Goal: Task Accomplishment & Management: Manage account settings

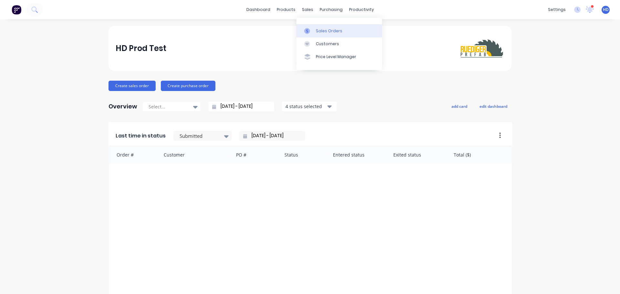
click at [339, 36] on link "Sales Orders" at bounding box center [339, 30] width 86 height 13
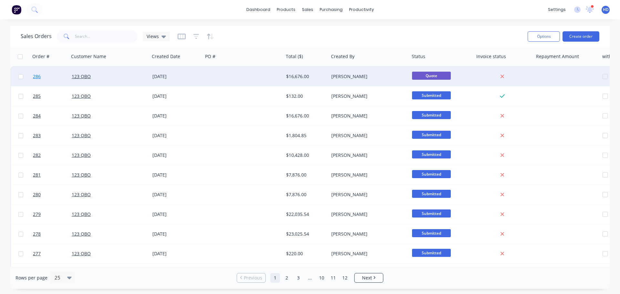
click at [38, 73] on link "286" at bounding box center [52, 76] width 39 height 19
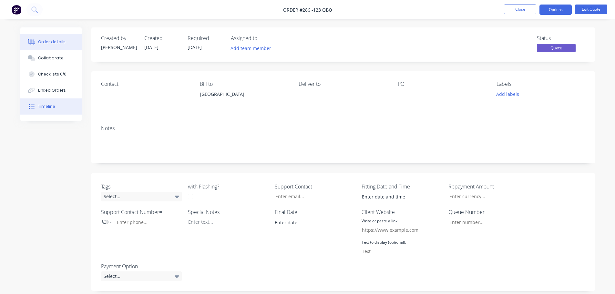
click at [60, 104] on button "Timeline" at bounding box center [50, 106] width 61 height 16
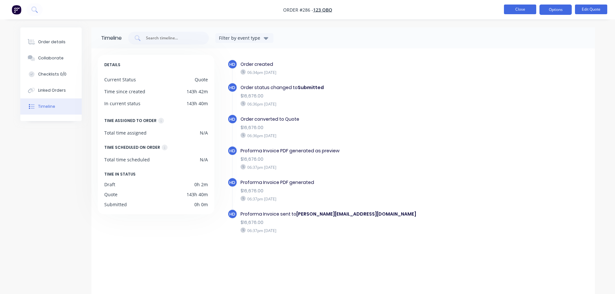
click at [517, 10] on button "Close" at bounding box center [520, 10] width 32 height 10
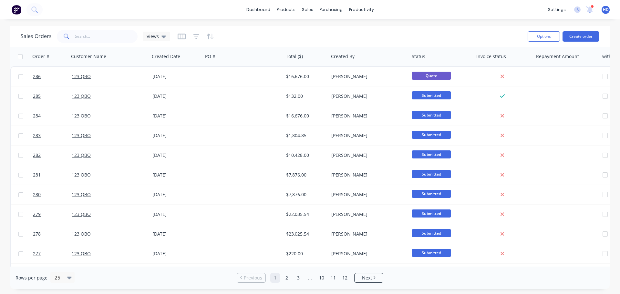
click at [181, 18] on div "dashboard products sales purchasing productivity dashboard products Product Cat…" at bounding box center [310, 9] width 620 height 19
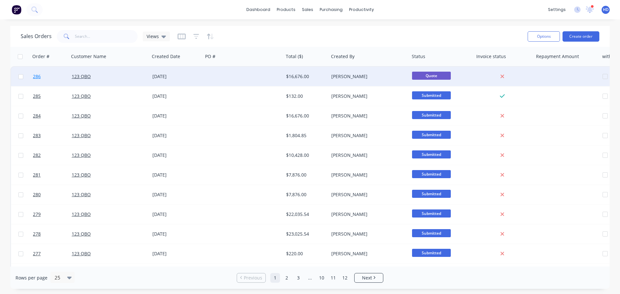
click at [54, 76] on link "286" at bounding box center [52, 76] width 39 height 19
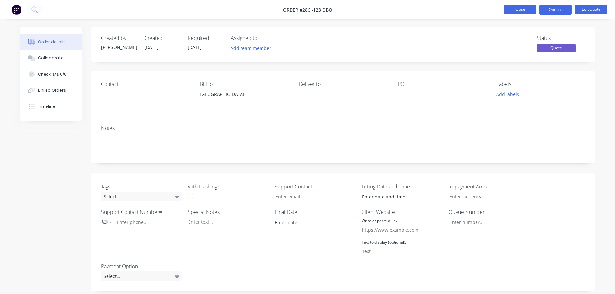
click at [518, 11] on button "Close" at bounding box center [520, 10] width 32 height 10
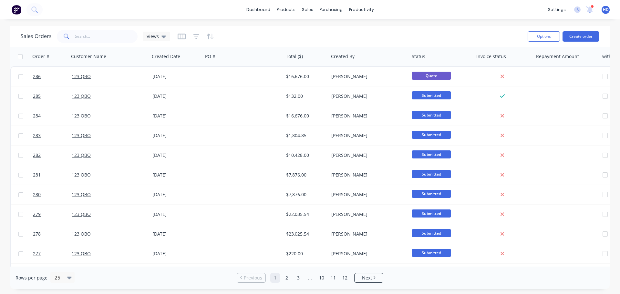
click at [114, 6] on div "dashboard products sales purchasing productivity dashboard products Product Cat…" at bounding box center [310, 9] width 620 height 19
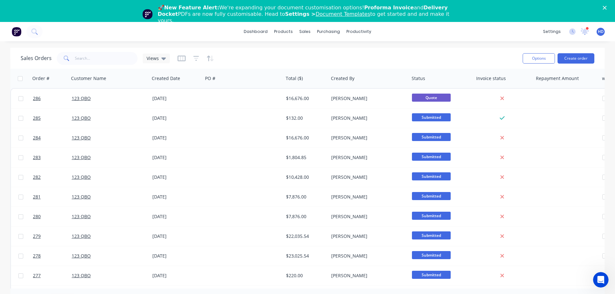
click at [611, 3] on div "🚀 New Feature Alert: We're expanding your document customisation options! Profo…" at bounding box center [307, 14] width 615 height 23
click at [607, 6] on polygon "Close" at bounding box center [605, 8] width 4 height 4
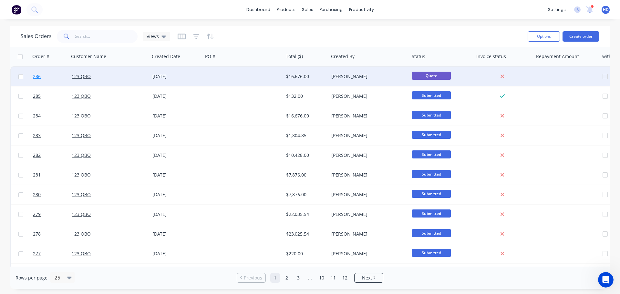
click at [37, 77] on span "286" at bounding box center [37, 76] width 8 height 6
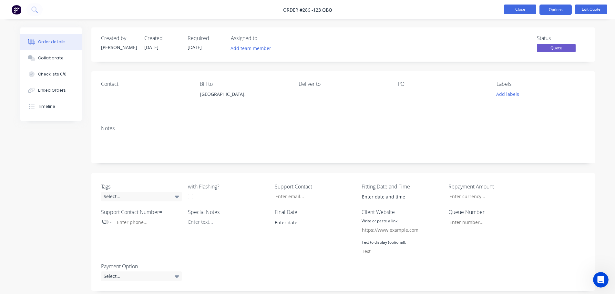
click at [519, 11] on button "Close" at bounding box center [520, 10] width 32 height 10
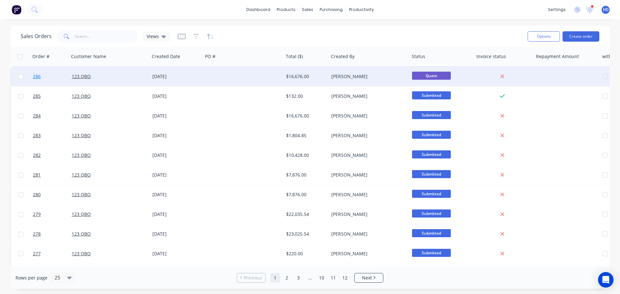
click at [43, 81] on link "286" at bounding box center [52, 76] width 39 height 19
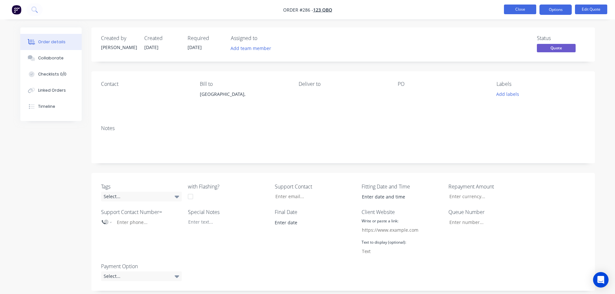
click at [524, 7] on button "Close" at bounding box center [520, 10] width 32 height 10
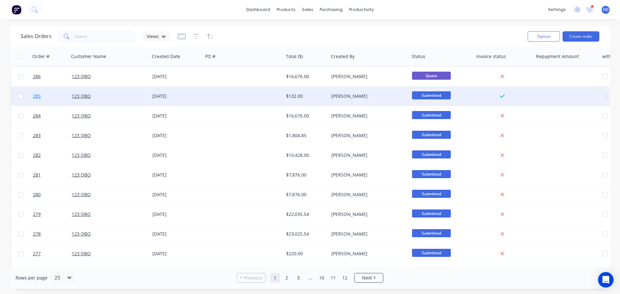
click at [47, 98] on link "285" at bounding box center [52, 96] width 39 height 19
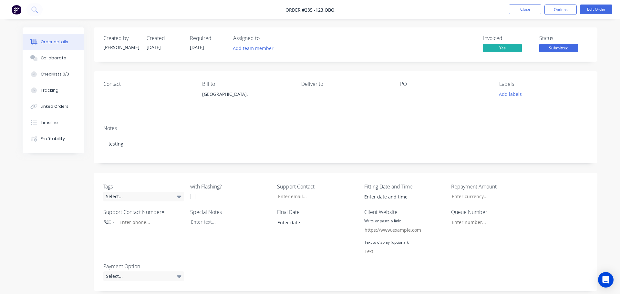
type input "123"
click at [520, 3] on nav "Order #285 - 123 QBO Close Options Edit Order" at bounding box center [307, 9] width 615 height 19
click at [513, 8] on button "Close" at bounding box center [520, 10] width 32 height 10
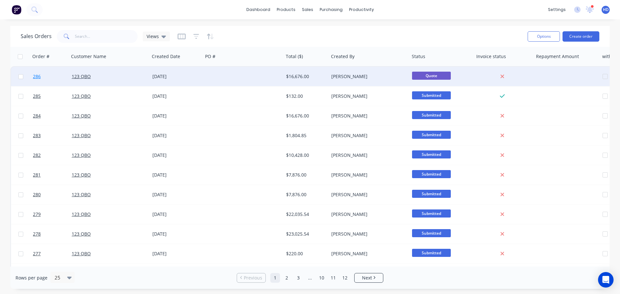
click at [50, 77] on link "286" at bounding box center [52, 76] width 39 height 19
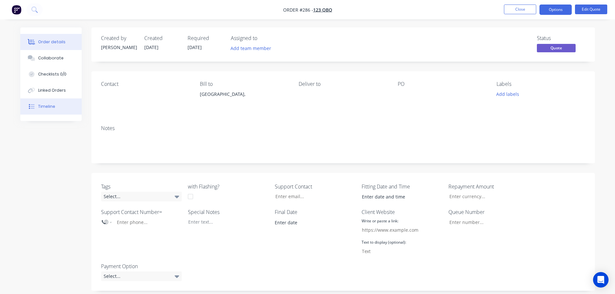
click at [54, 108] on button "Timeline" at bounding box center [50, 106] width 61 height 16
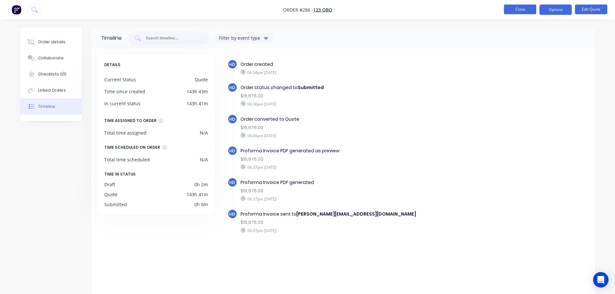
click at [517, 12] on button "Close" at bounding box center [520, 10] width 32 height 10
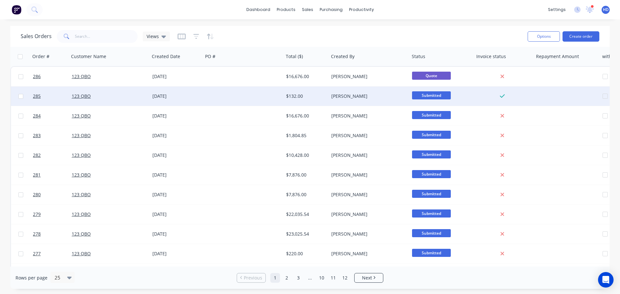
click at [106, 100] on div "123 QBO" at bounding box center [109, 96] width 81 height 19
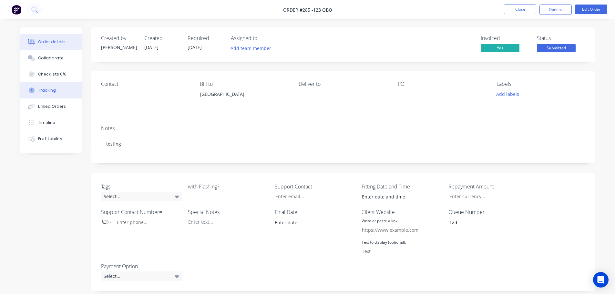
click at [47, 88] on div "Tracking" at bounding box center [47, 90] width 18 height 6
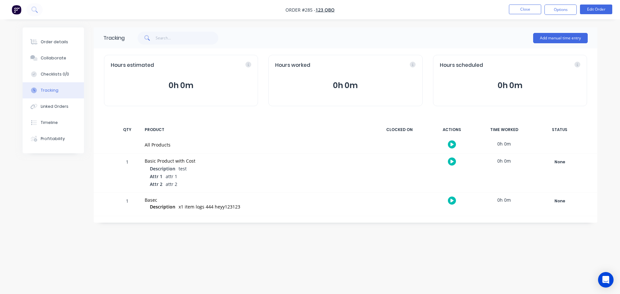
click at [211, 76] on div "Hours estimated 0h 0m" at bounding box center [181, 80] width 154 height 51
click at [190, 82] on button "0h 0m" at bounding box center [181, 85] width 140 height 12
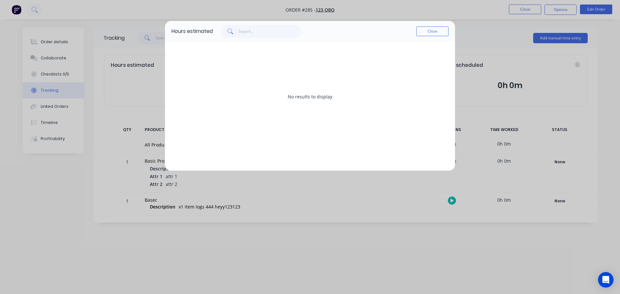
click at [432, 24] on div "Hours estimated Close" at bounding box center [310, 31] width 290 height 21
drag, startPoint x: 428, startPoint y: 24, endPoint x: 424, endPoint y: 34, distance: 10.1
click at [427, 25] on div "Hours estimated Close" at bounding box center [310, 31] width 290 height 21
drag, startPoint x: 408, startPoint y: 43, endPoint x: 441, endPoint y: 27, distance: 36.1
click at [408, 43] on div "No results to display" at bounding box center [310, 106] width 290 height 129
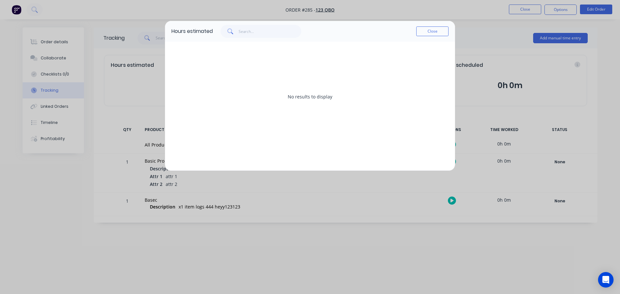
drag, startPoint x: 441, startPoint y: 27, endPoint x: 437, endPoint y: 34, distance: 7.7
click at [441, 28] on button "Close" at bounding box center [432, 31] width 32 height 10
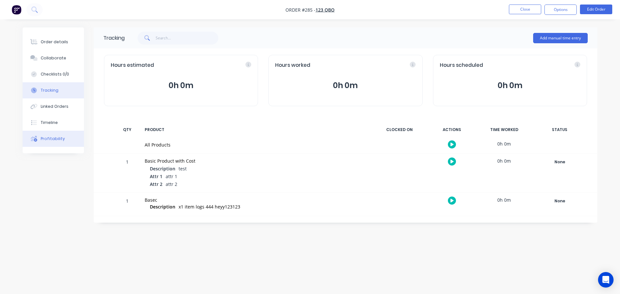
click at [59, 141] on div "Profitability" at bounding box center [53, 139] width 24 height 6
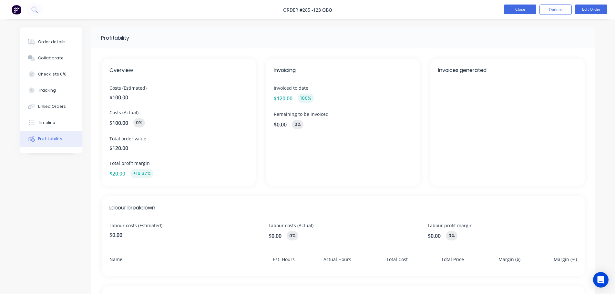
click at [522, 8] on button "Close" at bounding box center [520, 10] width 32 height 10
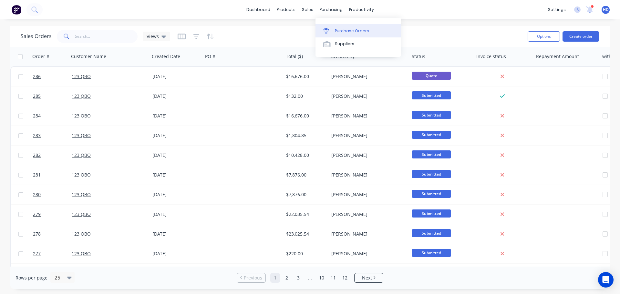
click at [350, 36] on link "Purchase Orders" at bounding box center [358, 30] width 86 height 13
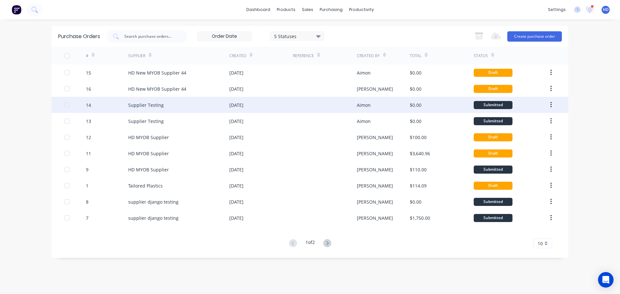
click at [105, 106] on div "14" at bounding box center [107, 105] width 43 height 16
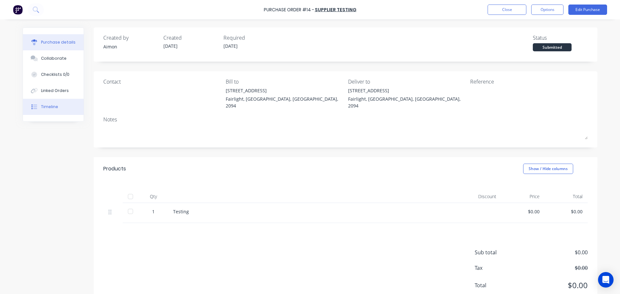
click at [47, 103] on button "Timeline" at bounding box center [53, 107] width 61 height 16
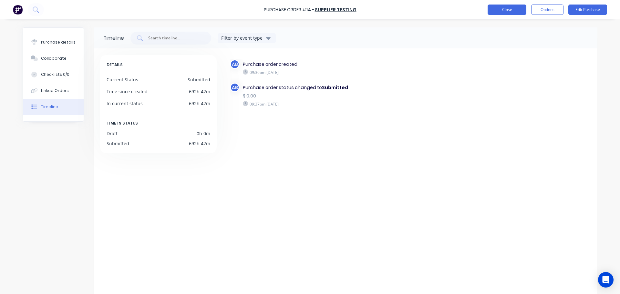
click at [512, 9] on button "Close" at bounding box center [507, 10] width 39 height 10
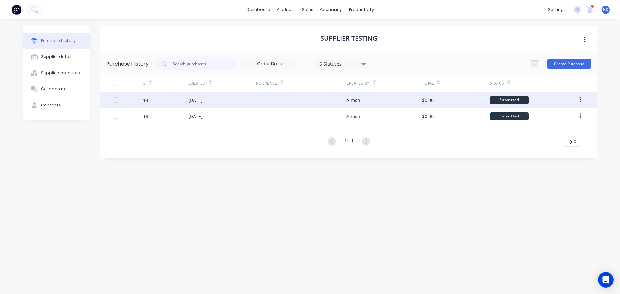
click at [200, 102] on div "[DATE]" at bounding box center [195, 100] width 14 height 7
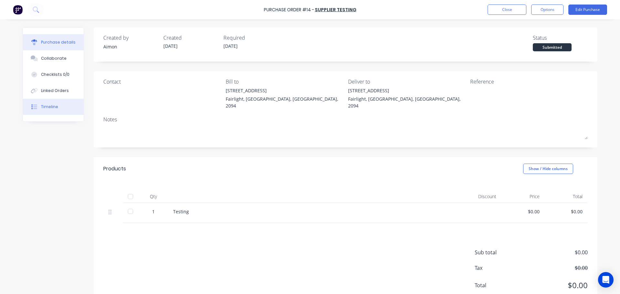
click at [61, 106] on button "Timeline" at bounding box center [53, 107] width 61 height 16
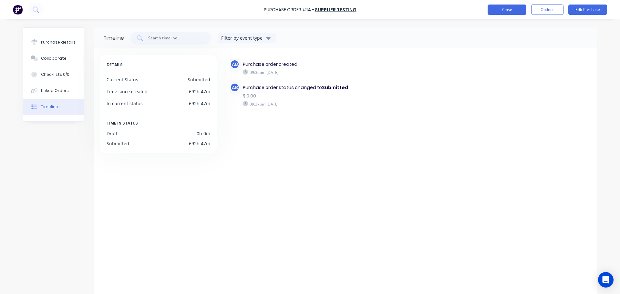
click at [496, 9] on button "Close" at bounding box center [507, 10] width 39 height 10
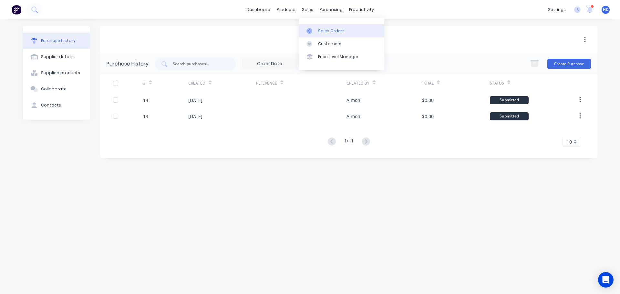
click at [328, 32] on div "Sales Orders" at bounding box center [331, 31] width 26 height 6
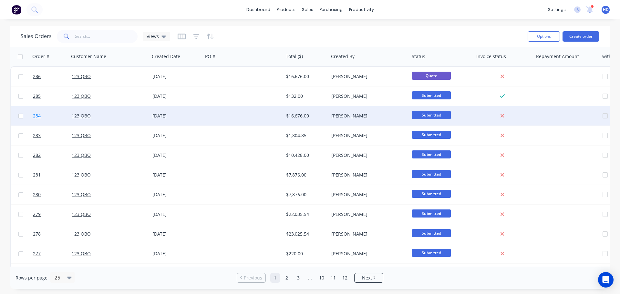
click at [51, 115] on link "284" at bounding box center [52, 115] width 39 height 19
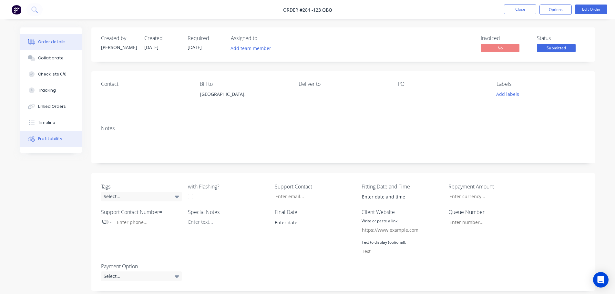
click at [63, 138] on button "Profitability" at bounding box center [50, 139] width 61 height 16
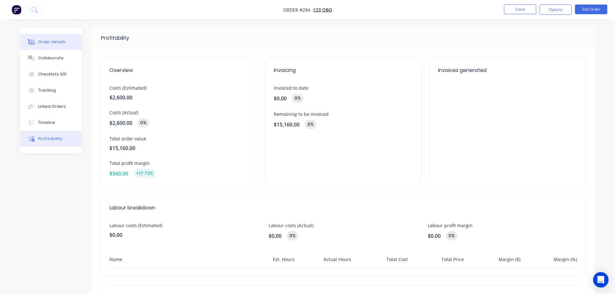
click at [57, 42] on div "Order details" at bounding box center [51, 42] width 27 height 6
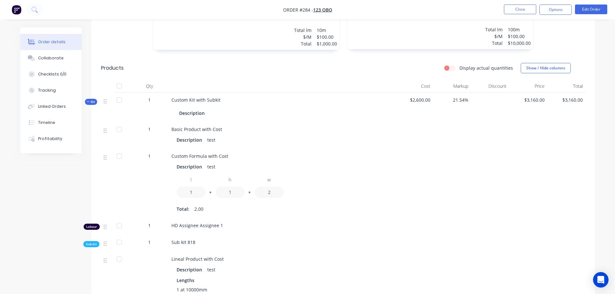
scroll to position [387, 0]
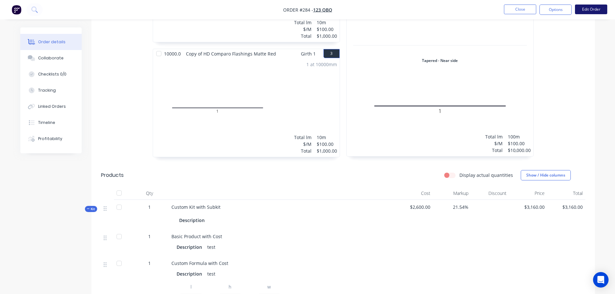
click at [593, 9] on button "Edit Order" at bounding box center [591, 10] width 32 height 10
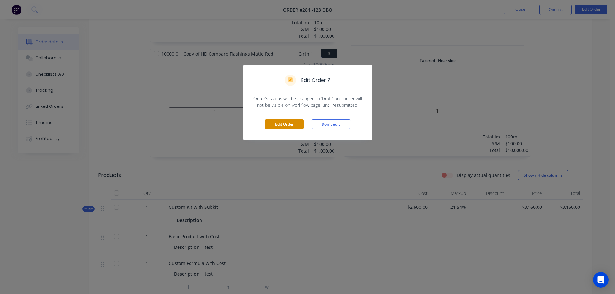
click at [296, 127] on button "Edit Order" at bounding box center [284, 124] width 39 height 10
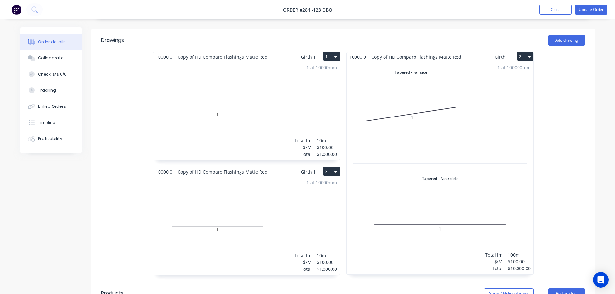
scroll to position [355, 0]
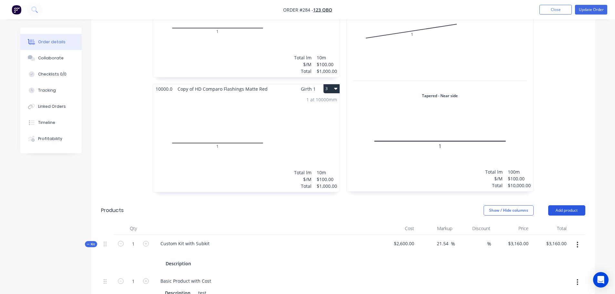
click at [565, 208] on button "Add product" at bounding box center [566, 210] width 37 height 10
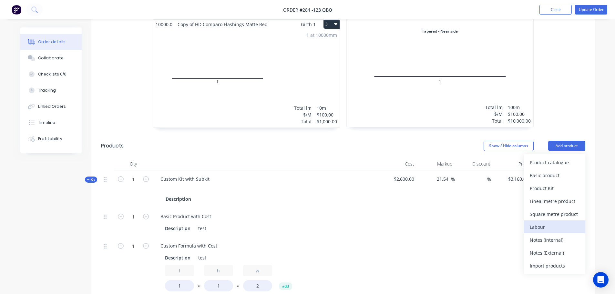
click at [552, 223] on div "Labour" at bounding box center [555, 226] width 50 height 9
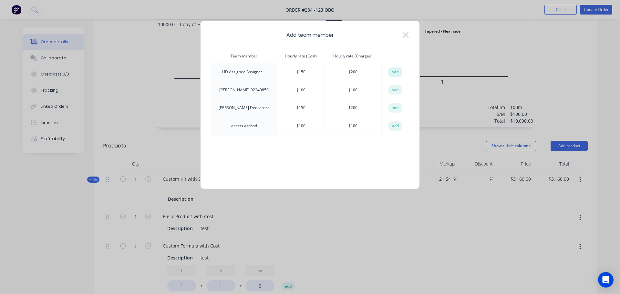
click at [399, 72] on button "add" at bounding box center [395, 72] width 14 height 10
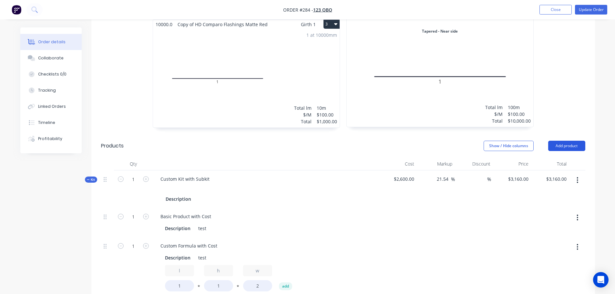
click at [575, 148] on button "Add product" at bounding box center [566, 146] width 37 height 10
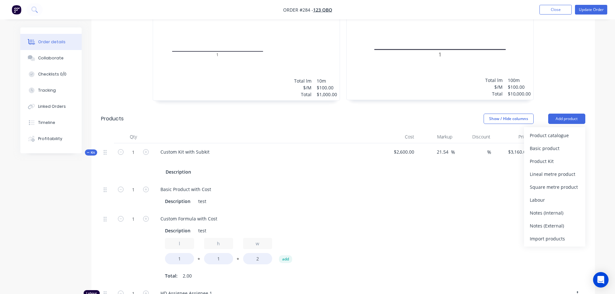
scroll to position [517, 0]
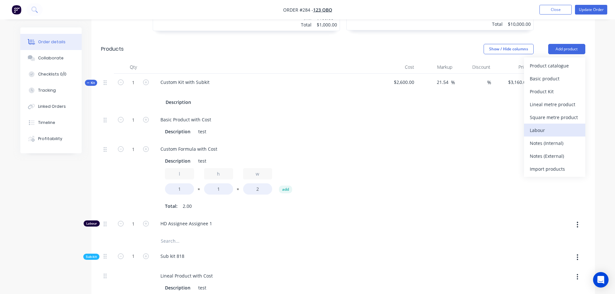
click at [543, 130] on div "Labour" at bounding box center [555, 130] width 50 height 9
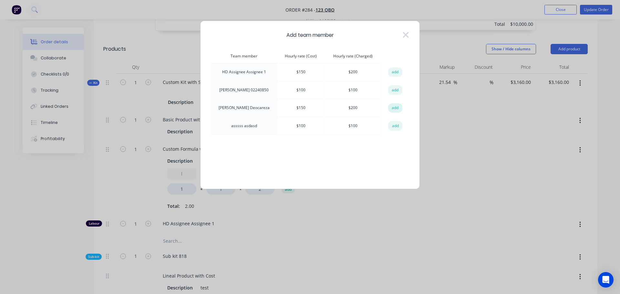
click at [393, 109] on button "add" at bounding box center [395, 108] width 14 height 10
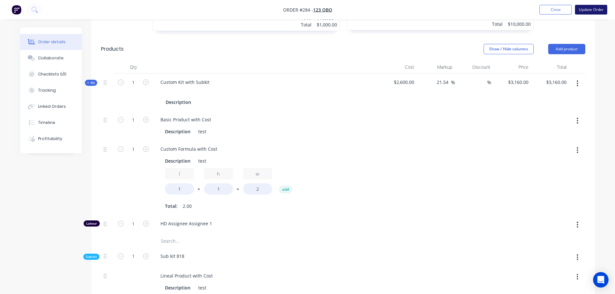
click at [595, 11] on button "Update Order" at bounding box center [591, 10] width 32 height 10
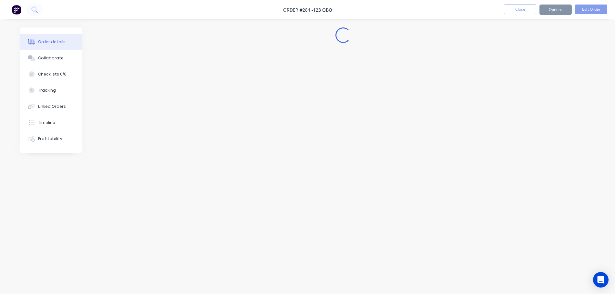
scroll to position [0, 0]
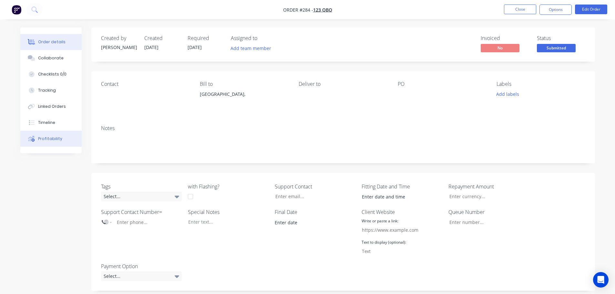
click at [56, 136] on div "Profitability" at bounding box center [50, 139] width 24 height 6
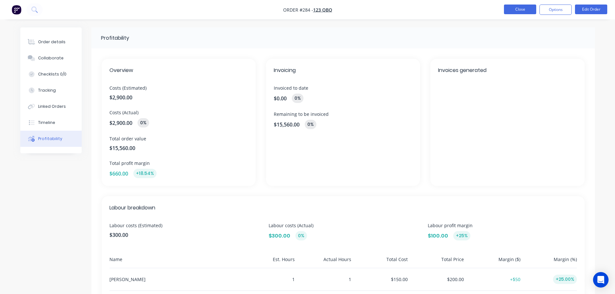
click at [520, 11] on button "Close" at bounding box center [520, 10] width 32 height 10
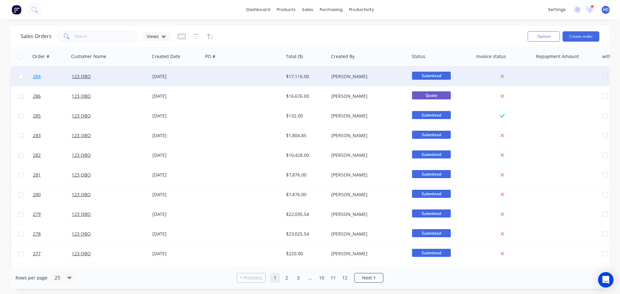
click at [49, 71] on link "284" at bounding box center [52, 76] width 39 height 19
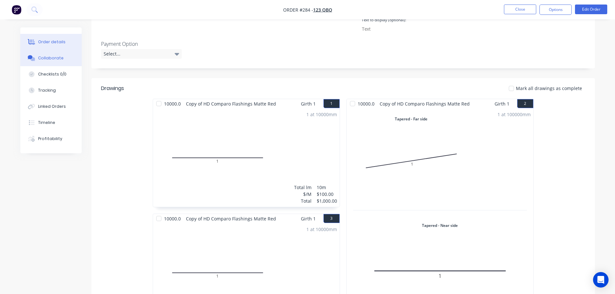
scroll to position [211, 0]
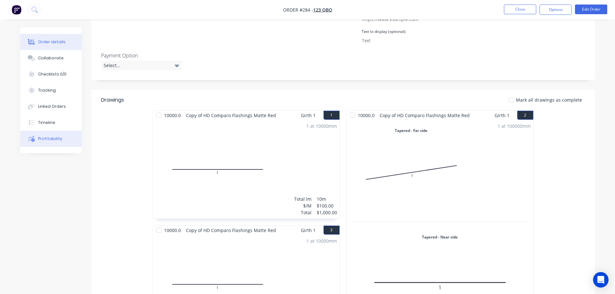
click at [38, 140] on div "Profitability" at bounding box center [50, 139] width 24 height 6
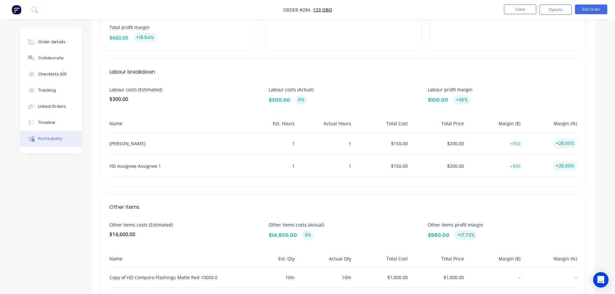
scroll to position [27, 0]
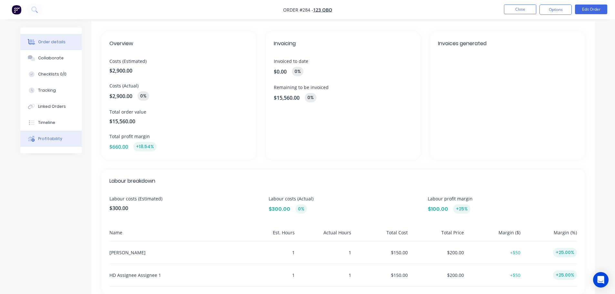
click at [62, 45] on div "Order details" at bounding box center [51, 42] width 27 height 6
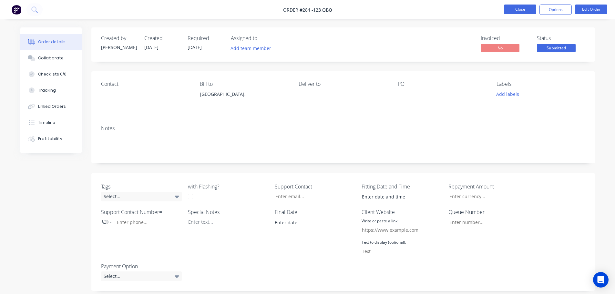
click at [514, 8] on button "Close" at bounding box center [520, 10] width 32 height 10
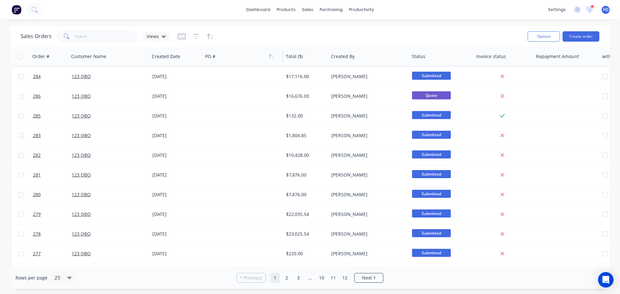
drag, startPoint x: 22, startPoint y: 76, endPoint x: 256, endPoint y: 54, distance: 235.8
click at [22, 76] on input "checkbox" at bounding box center [20, 76] width 5 height 5
checkbox input "true"
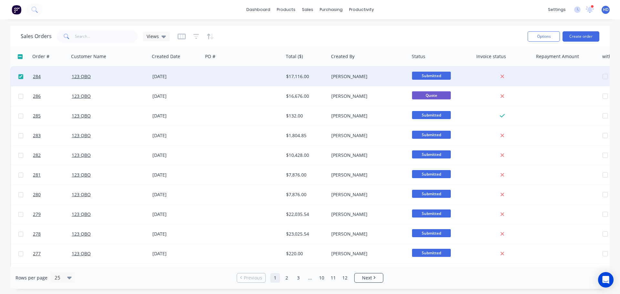
drag, startPoint x: 549, startPoint y: 36, endPoint x: 544, endPoint y: 44, distance: 9.3
click at [549, 36] on button "Options" at bounding box center [544, 36] width 32 height 10
drag, startPoint x: 50, startPoint y: 75, endPoint x: 28, endPoint y: 73, distance: 21.4
click at [31, 90] on button "Duplicate" at bounding box center [50, 85] width 65 height 13
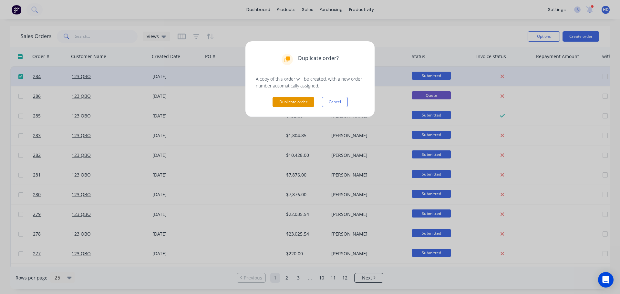
click at [300, 101] on button "Duplicate order" at bounding box center [294, 102] width 42 height 10
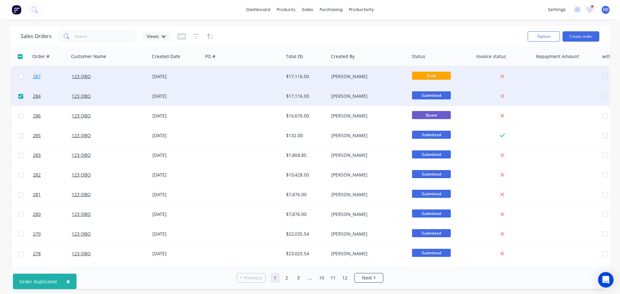
click at [61, 72] on link "287" at bounding box center [52, 76] width 39 height 19
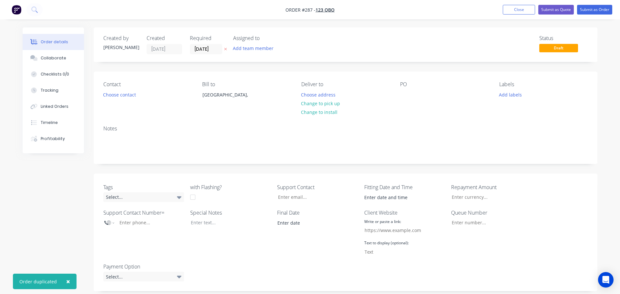
type input "21.54"
type input "$3,160.00"
type input "$150.00"
type input "33.33"
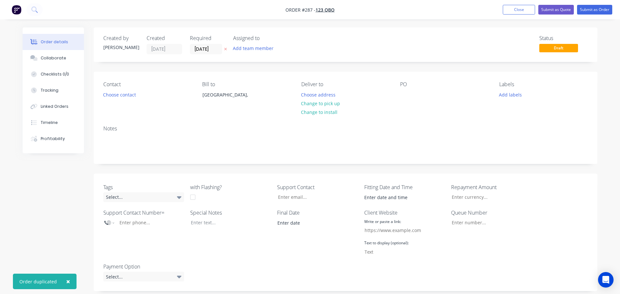
type input "$200.00"
type input "$150.00"
type input "33.33"
type input "$200.00"
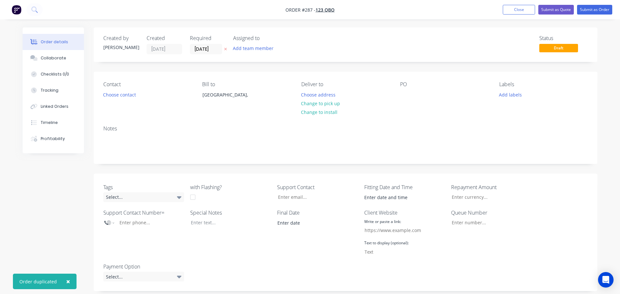
type input "$200.00"
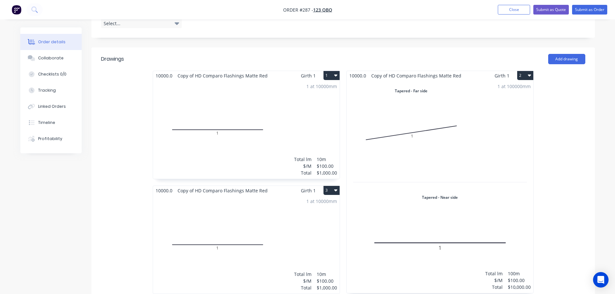
scroll to position [323, 0]
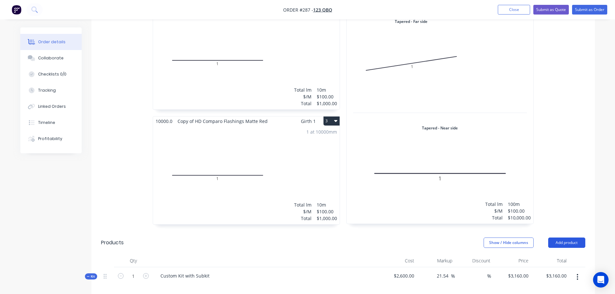
click at [572, 242] on button "Add product" at bounding box center [566, 243] width 37 height 10
click at [553, 257] on div "Product catalogue" at bounding box center [555, 259] width 50 height 9
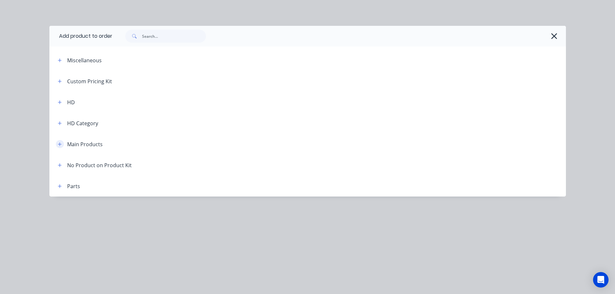
click at [57, 143] on button "button" at bounding box center [60, 144] width 8 height 8
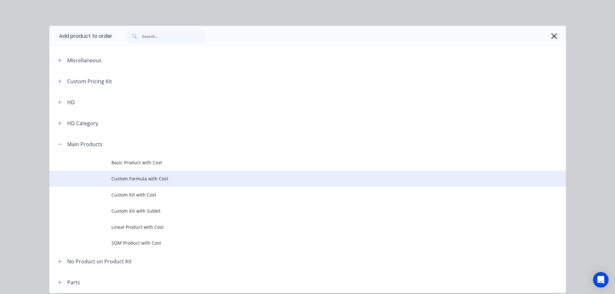
scroll to position [27, 0]
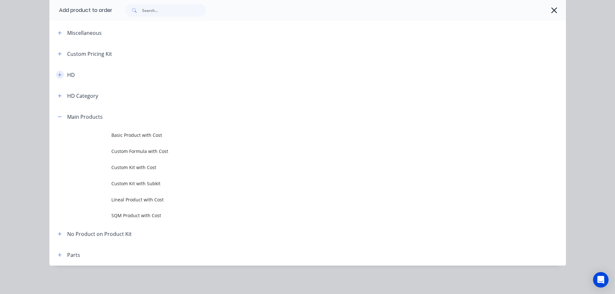
click at [58, 74] on icon "button" at bounding box center [60, 75] width 4 height 4
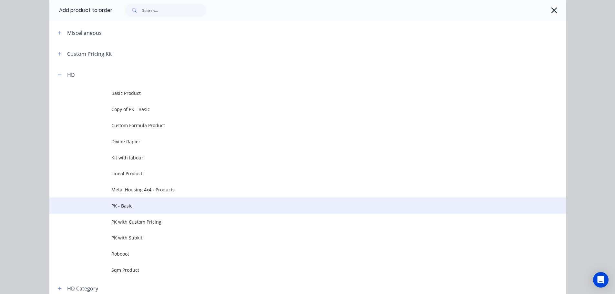
click at [144, 207] on span "PK - Basic" at bounding box center [293, 205] width 364 height 7
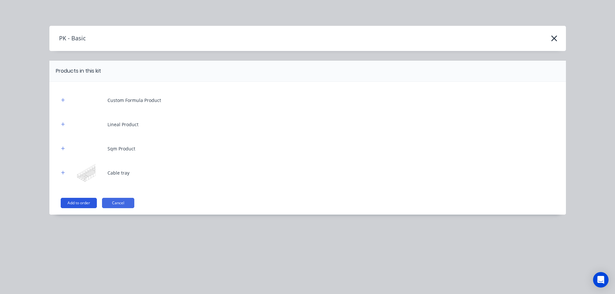
click at [78, 204] on button "Add to order" at bounding box center [79, 203] width 36 height 10
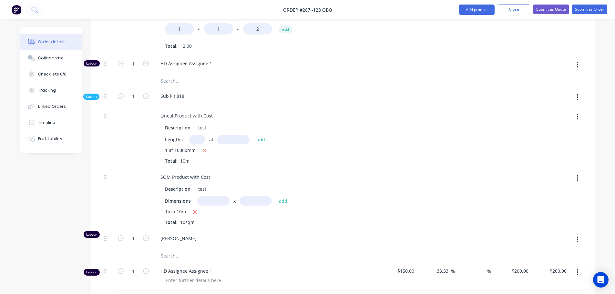
scroll to position [613, 0]
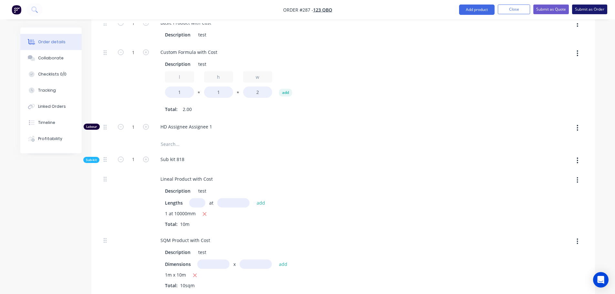
click at [593, 10] on button "Submit as Order" at bounding box center [589, 10] width 35 height 10
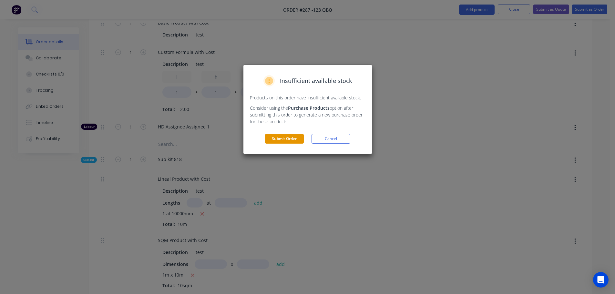
click at [274, 138] on button "Submit Order" at bounding box center [284, 139] width 39 height 10
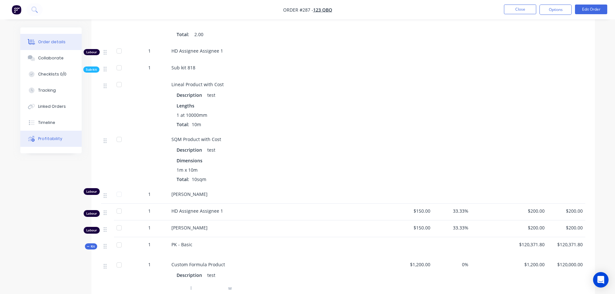
scroll to position [484, 0]
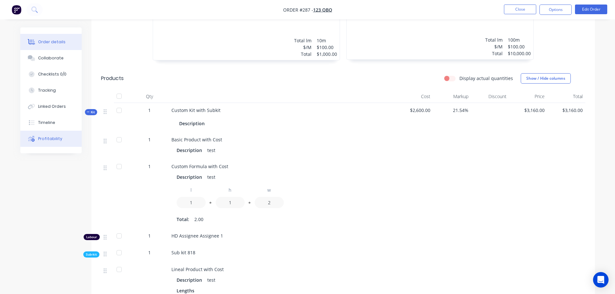
click at [40, 134] on button "Profitability" at bounding box center [50, 139] width 61 height 16
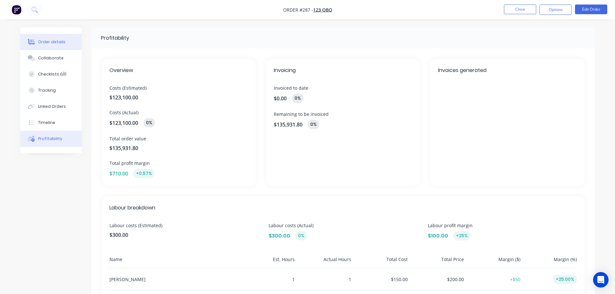
click at [56, 40] on div "Order details" at bounding box center [51, 42] width 27 height 6
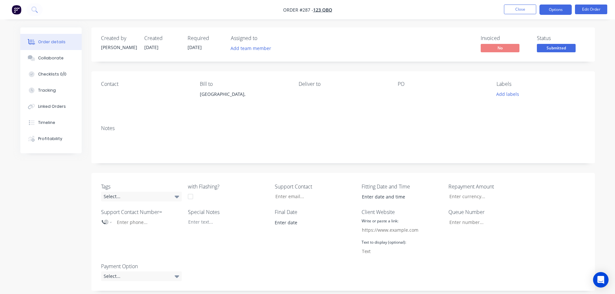
click at [552, 11] on button "Options" at bounding box center [556, 10] width 32 height 10
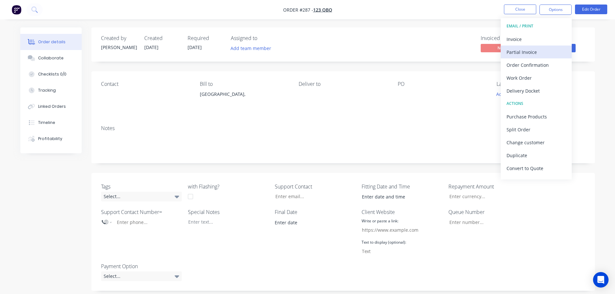
click at [537, 52] on div "Partial Invoice" at bounding box center [536, 51] width 59 height 9
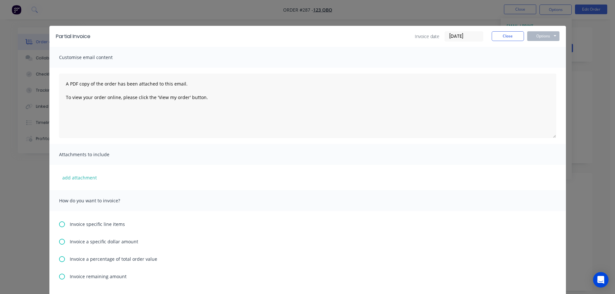
click at [59, 238] on div "Invoice a specific dollar amount" at bounding box center [307, 241] width 497 height 7
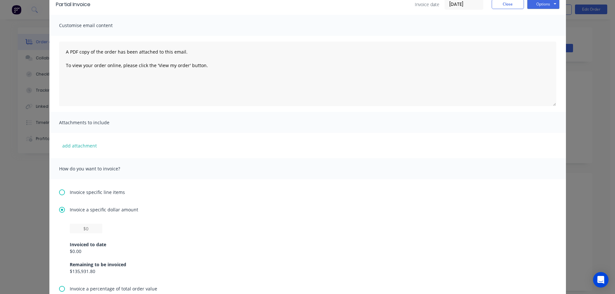
scroll to position [97, 0]
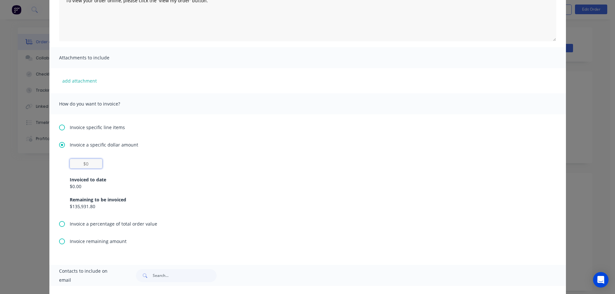
click at [90, 163] on input "text" at bounding box center [86, 164] width 33 height 10
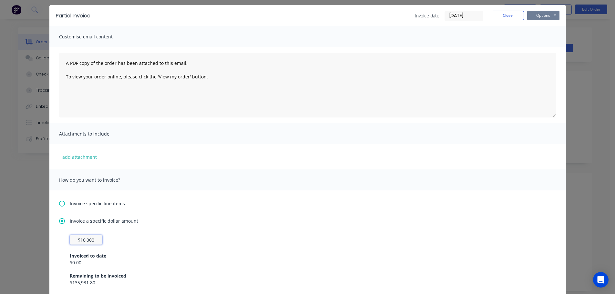
scroll to position [0, 0]
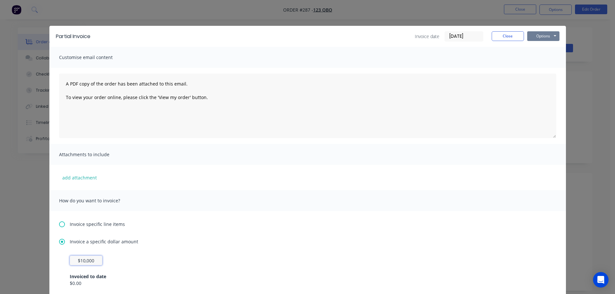
type input "$10,000"
drag, startPoint x: 542, startPoint y: 35, endPoint x: 537, endPoint y: 42, distance: 9.0
click at [541, 35] on button "Options" at bounding box center [543, 36] width 32 height 10
click at [540, 59] on button "Print" at bounding box center [547, 58] width 41 height 11
drag, startPoint x: 512, startPoint y: 35, endPoint x: 183, endPoint y: 139, distance: 345.4
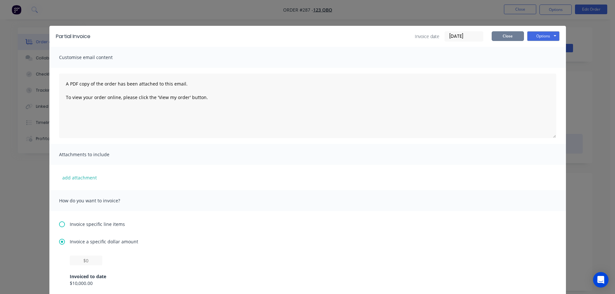
click at [509, 36] on button "Close" at bounding box center [508, 36] width 32 height 10
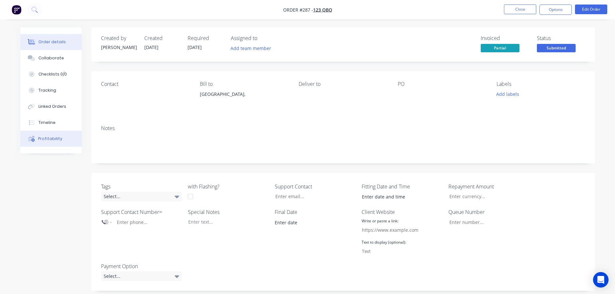
click at [61, 142] on button "Profitability" at bounding box center [50, 139] width 61 height 16
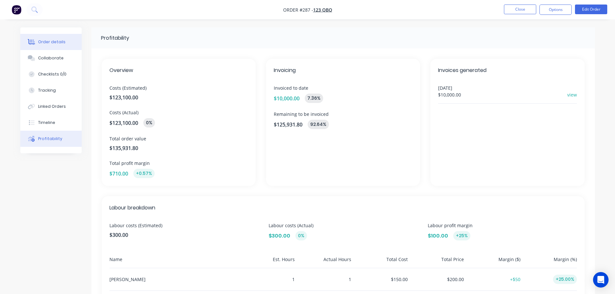
click at [59, 44] on div "Order details" at bounding box center [51, 42] width 27 height 6
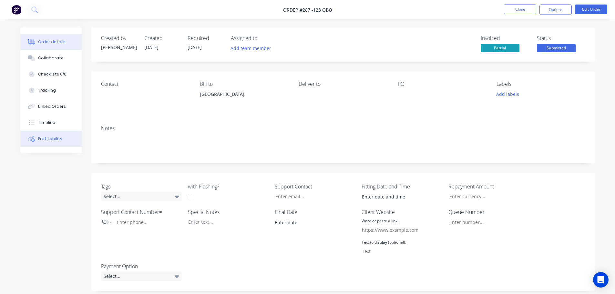
click at [51, 138] on div "Profitability" at bounding box center [50, 139] width 24 height 6
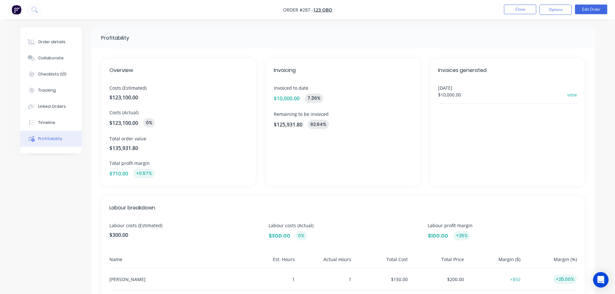
drag, startPoint x: 52, startPoint y: 45, endPoint x: 85, endPoint y: 39, distance: 33.8
click at [51, 44] on div "Order details" at bounding box center [51, 42] width 27 height 6
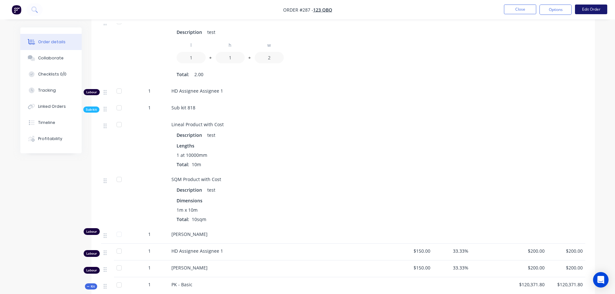
scroll to position [562, 0]
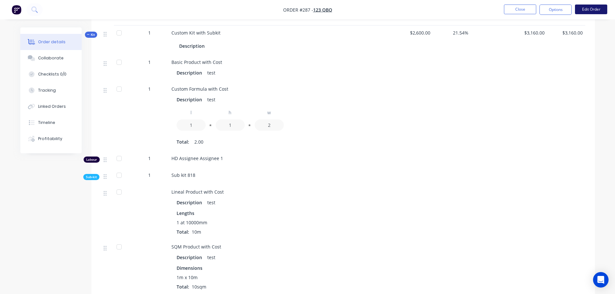
click at [593, 12] on button "Edit Order" at bounding box center [591, 10] width 32 height 10
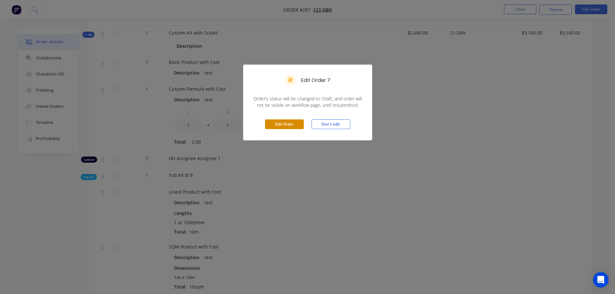
click at [296, 123] on button "Edit Order" at bounding box center [284, 124] width 39 height 10
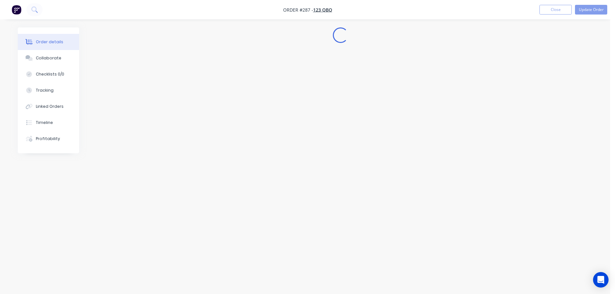
scroll to position [0, 0]
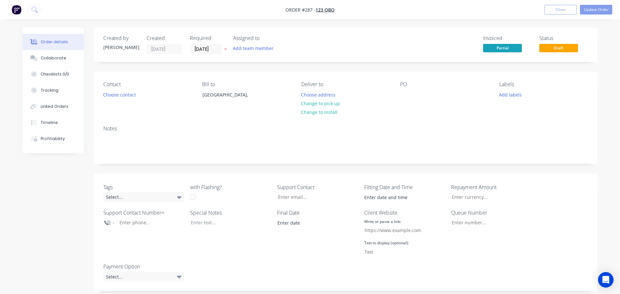
type input "21.54"
type input "$3,160.00"
type input "$150.00"
type input "33.33"
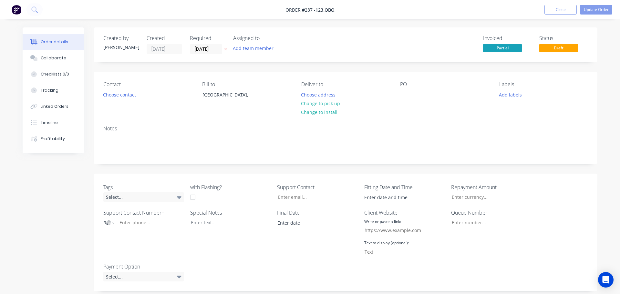
type input "$200.00"
type input "$150.00"
type input "33.33"
type input "$200.00"
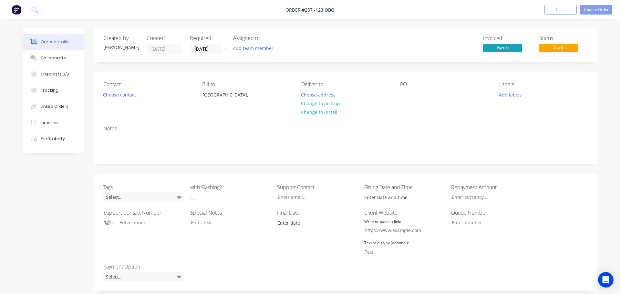
type input "$200.00"
type input "$1,200.00"
type input "$120,000.00"
type input "$100.00"
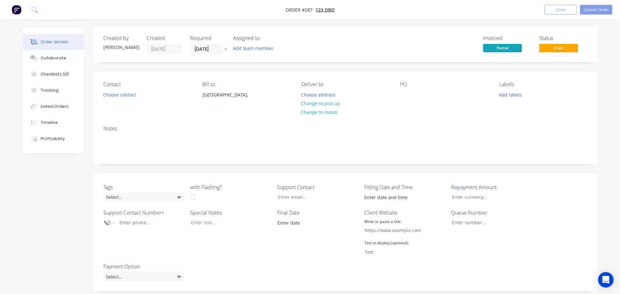
type input "20"
type input "$120.00"
type input "$100.00"
type input "30"
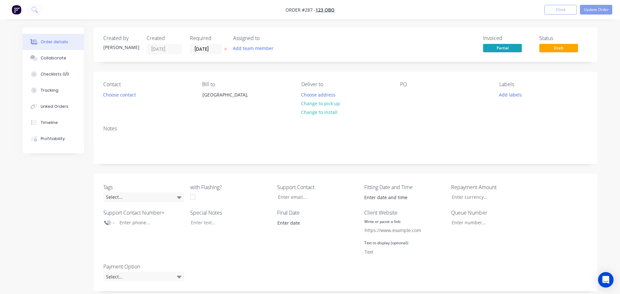
type input "$130.00"
type input "$12.18"
type input "$121.80"
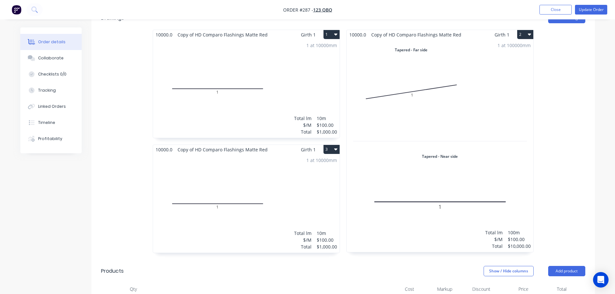
scroll to position [355, 0]
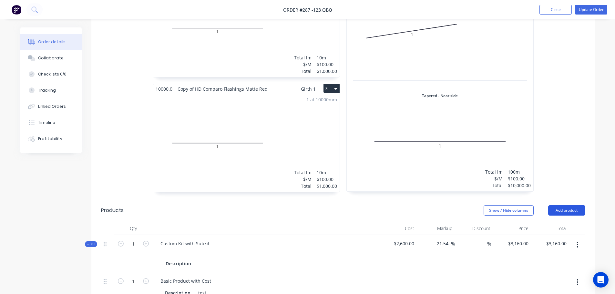
click at [572, 207] on button "Add product" at bounding box center [566, 210] width 37 height 10
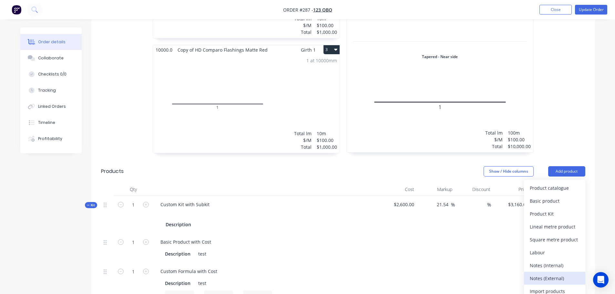
scroll to position [420, 0]
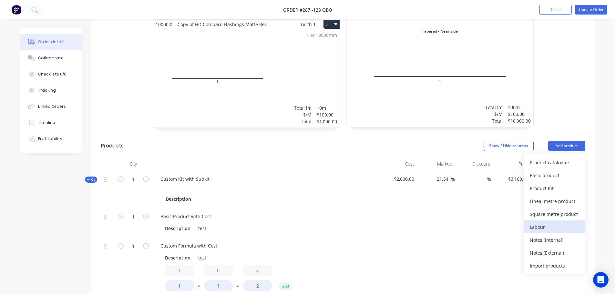
click at [553, 225] on div "Labour" at bounding box center [555, 226] width 50 height 9
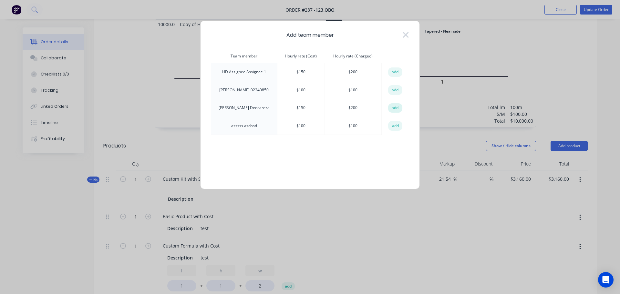
click at [397, 110] on button "add" at bounding box center [395, 108] width 14 height 10
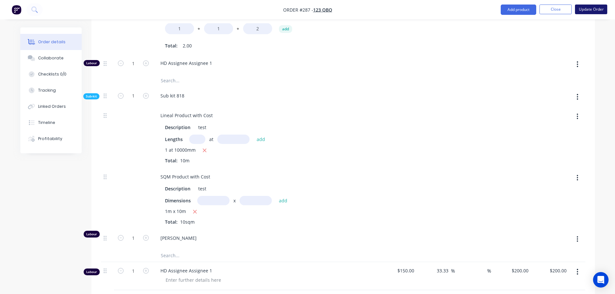
scroll to position [646, 0]
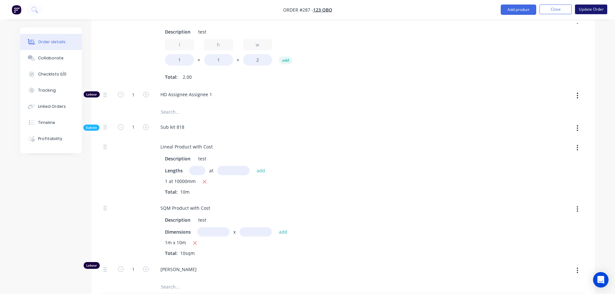
click at [597, 9] on button "Update Order" at bounding box center [591, 10] width 32 height 10
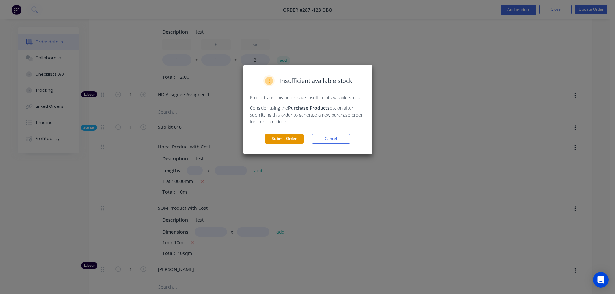
click at [287, 138] on button "Submit Order" at bounding box center [284, 139] width 39 height 10
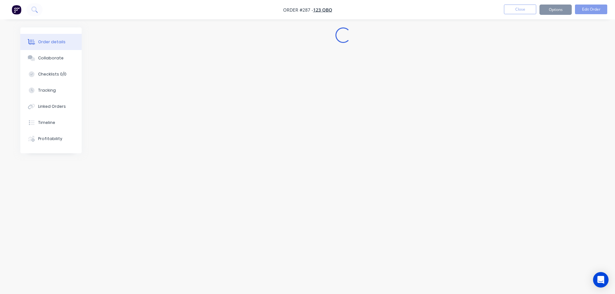
scroll to position [0, 0]
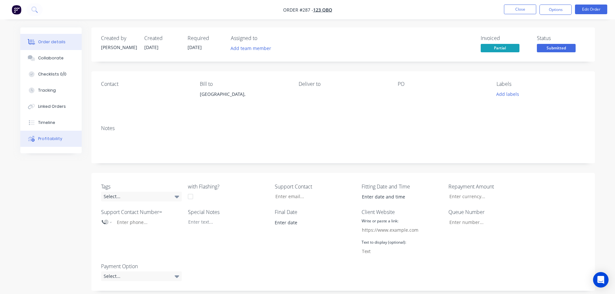
click at [63, 143] on button "Profitability" at bounding box center [50, 139] width 61 height 16
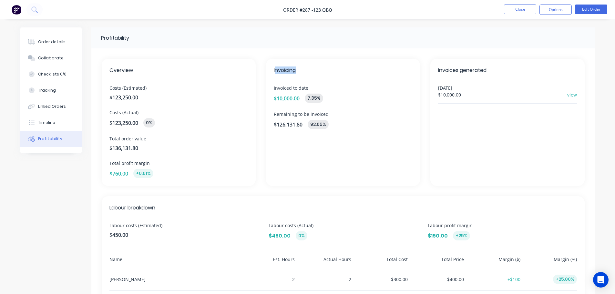
drag, startPoint x: 294, startPoint y: 71, endPoint x: 321, endPoint y: 76, distance: 27.6
click at [314, 75] on div "Invoicing Invoiced to date $10,000.00 7.35 % Remaining to be invoiced $126,131.…" at bounding box center [343, 122] width 154 height 127
drag, startPoint x: 364, startPoint y: 135, endPoint x: 365, endPoint y: 140, distance: 5.2
click at [364, 136] on div "Invoicing Invoiced to date $10,000.00 7.35 % Remaining to be invoiced $126,131.…" at bounding box center [343, 122] width 154 height 127
drag, startPoint x: 448, startPoint y: 69, endPoint x: 494, endPoint y: 102, distance: 55.7
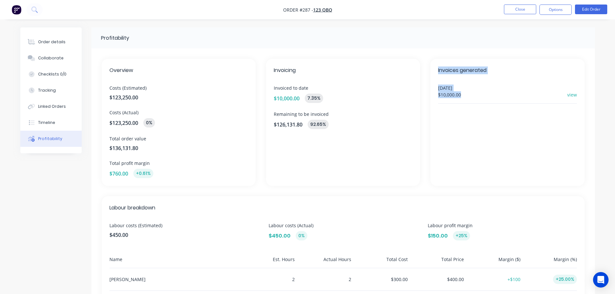
click at [488, 98] on div "Invoices generated [DATE] $10,000.00 view" at bounding box center [507, 122] width 154 height 127
drag, startPoint x: 515, startPoint y: 146, endPoint x: 493, endPoint y: 154, distance: 23.5
click at [515, 146] on div "Invoices generated [DATE] $10,000.00 view" at bounding box center [507, 122] width 154 height 127
click at [353, 130] on div "Invoicing Invoiced to date $10,000.00 7.35 % Remaining to be invoiced $126,131.…" at bounding box center [343, 122] width 154 height 127
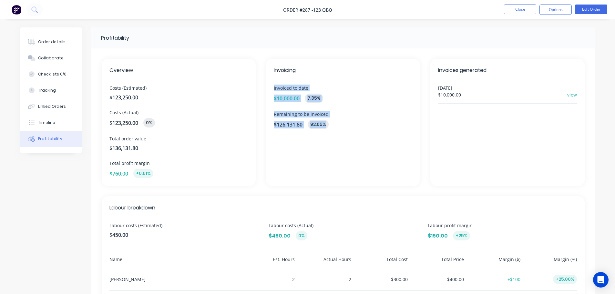
drag, startPoint x: 352, startPoint y: 136, endPoint x: 271, endPoint y: 79, distance: 98.5
click at [271, 79] on div "Invoicing Invoiced to date $10,000.00 7.35 % Remaining to be invoiced $126,131.…" at bounding box center [343, 122] width 154 height 127
click at [365, 172] on div "Invoicing Invoiced to date $10,000.00 7.35 % Remaining to be invoiced $126,131.…" at bounding box center [343, 122] width 154 height 127
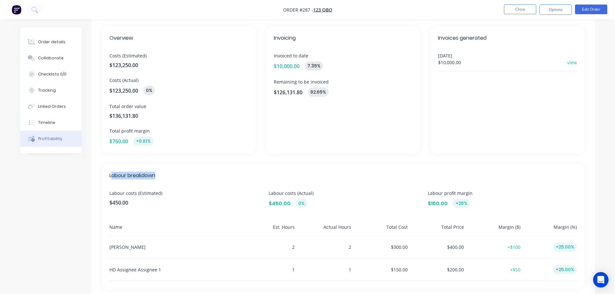
drag, startPoint x: 111, startPoint y: 174, endPoint x: 203, endPoint y: 168, distance: 91.9
click at [189, 176] on span "Labour breakdown" at bounding box center [343, 176] width 468 height 8
click at [286, 139] on div "Invoicing Invoiced to date $10,000.00 7.35 % Remaining to be invoiced $126,131.…" at bounding box center [343, 89] width 154 height 127
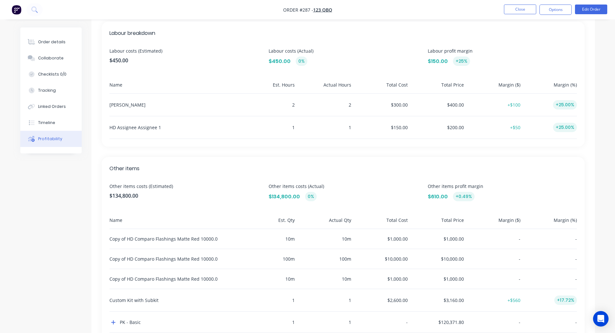
scroll to position [203, 0]
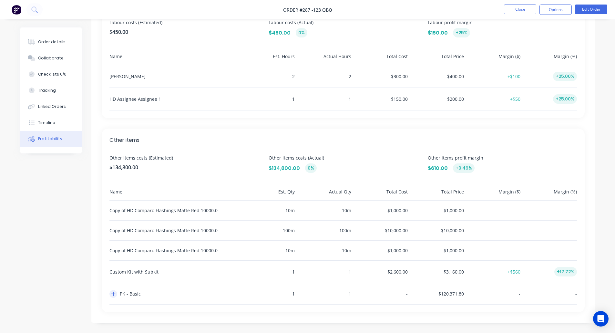
click at [112, 294] on icon "button" at bounding box center [113, 294] width 4 height 4
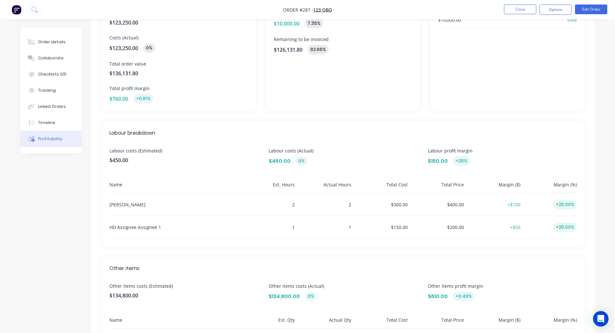
scroll to position [0, 0]
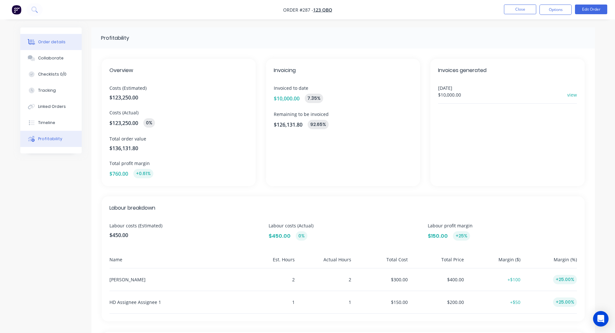
click at [42, 38] on button "Order details" at bounding box center [50, 42] width 61 height 16
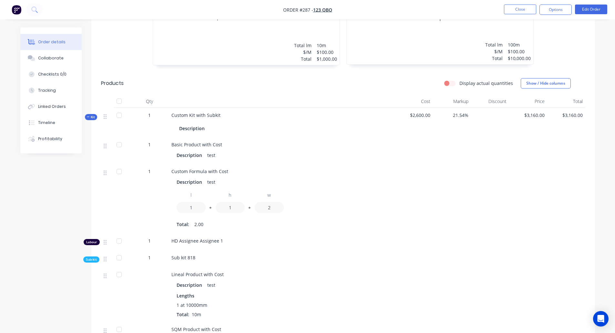
scroll to position [480, 0]
click at [459, 82] on label "Display actual quantities" at bounding box center [486, 82] width 54 height 7
click at [449, 82] on input "Display actual quantities" at bounding box center [446, 82] width 5 height 6
checkbox input "true"
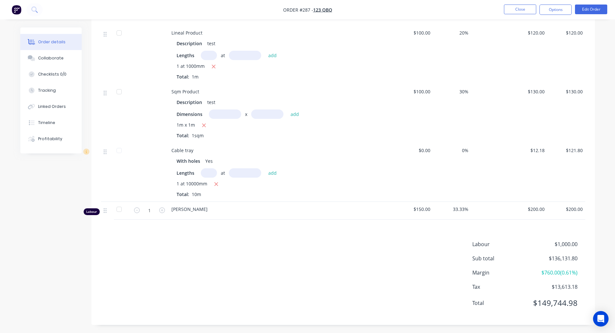
scroll to position [990, 0]
click at [162, 208] on icon "button" at bounding box center [162, 209] width 6 height 6
type input "3"
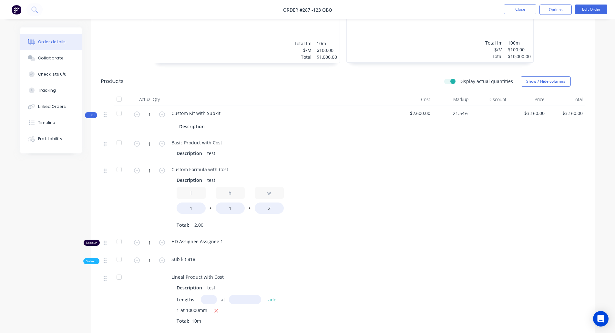
scroll to position [481, 0]
click at [459, 81] on label "Display actual quantities" at bounding box center [486, 81] width 54 height 7
click at [449, 81] on input "Display actual quantities" at bounding box center [446, 81] width 5 height 6
checkbox input "false"
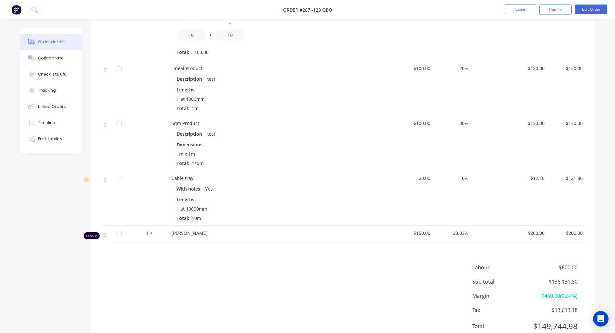
scroll to position [960, 0]
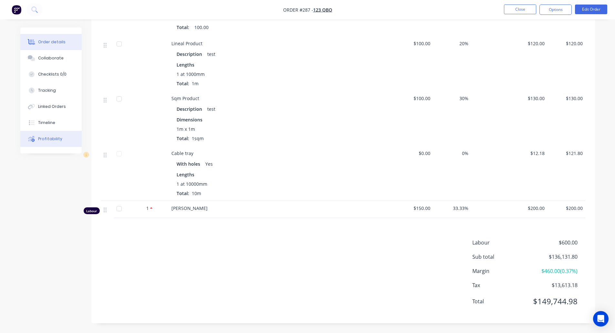
click at [49, 139] on div "Profitability" at bounding box center [50, 139] width 24 height 6
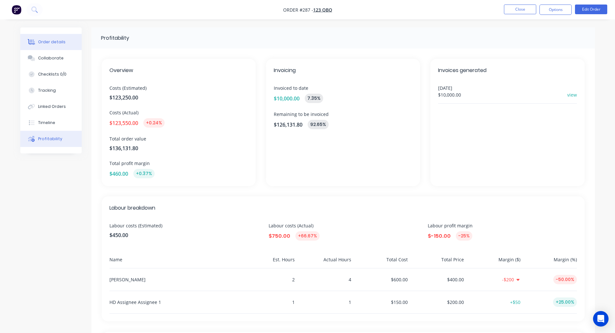
click at [55, 40] on div "Order details" at bounding box center [51, 42] width 27 height 6
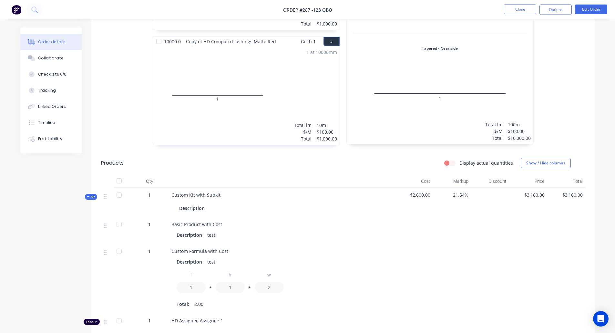
scroll to position [399, 0]
click at [459, 161] on label "Display actual quantities" at bounding box center [486, 163] width 54 height 7
click at [449, 161] on input "Display actual quantities" at bounding box center [446, 163] width 5 height 6
checkbox input "true"
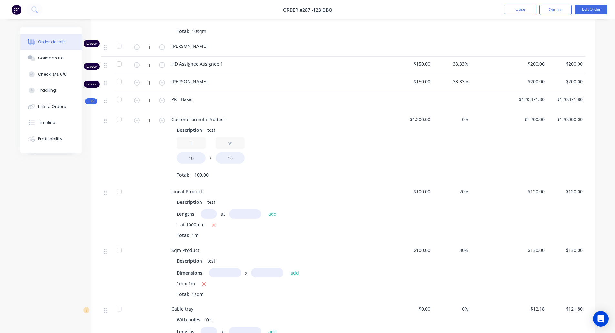
scroll to position [830, 0]
click at [162, 100] on icon "button" at bounding box center [162, 100] width 6 height 6
type input "2"
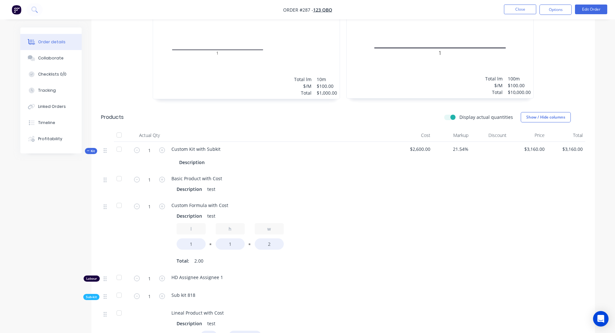
scroll to position [439, 0]
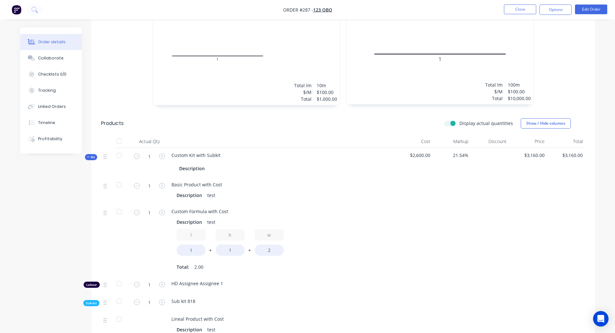
click at [459, 122] on label "Display actual quantities" at bounding box center [486, 123] width 54 height 7
click at [449, 122] on input "Display actual quantities" at bounding box center [446, 123] width 5 height 6
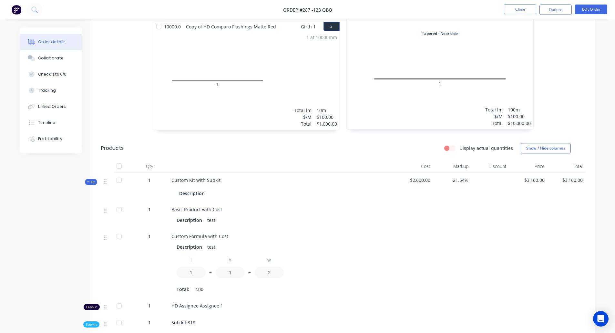
scroll to position [414, 0]
drag, startPoint x: 449, startPoint y: 152, endPoint x: 449, endPoint y: 147, distance: 5.5
click at [449, 147] on div "Display actual quantities Show / Hide columns" at bounding box center [394, 148] width 381 height 10
click at [459, 147] on label "Display actual quantities" at bounding box center [486, 148] width 54 height 7
click at [449, 147] on input "Display actual quantities" at bounding box center [446, 148] width 5 height 6
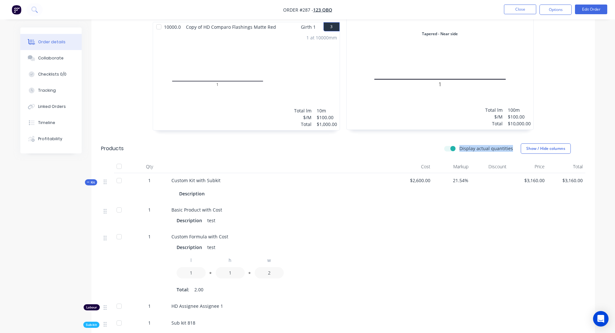
checkbox input "true"
click at [163, 180] on icon "button" at bounding box center [162, 182] width 6 height 6
type input "2"
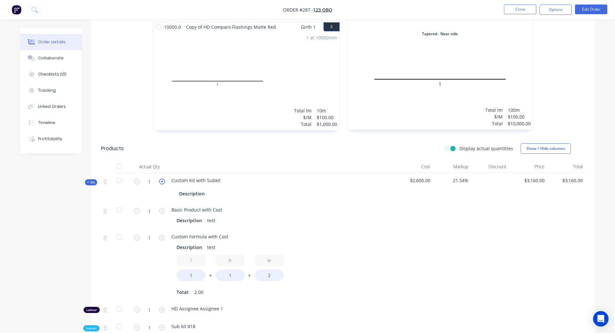
type input "2"
click at [459, 147] on label "Display actual quantities" at bounding box center [486, 148] width 54 height 7
click at [449, 147] on input "Display actual quantities" at bounding box center [446, 148] width 5 height 6
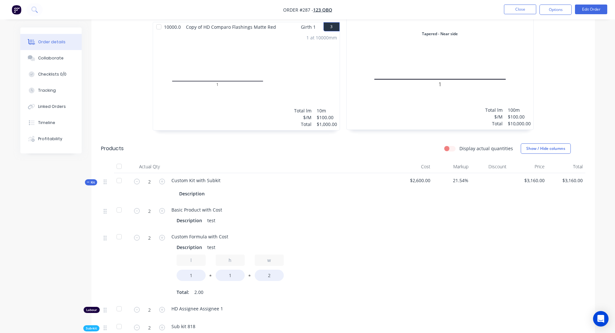
checkbox input "false"
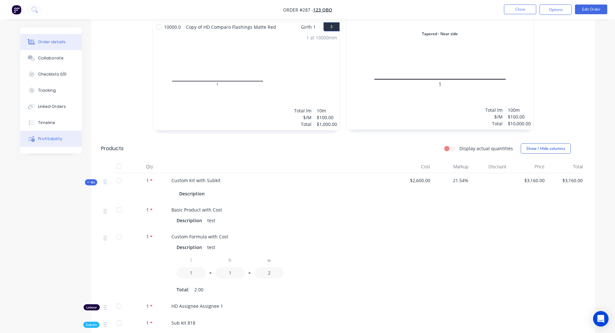
click at [46, 142] on button "Profitability" at bounding box center [50, 139] width 61 height 16
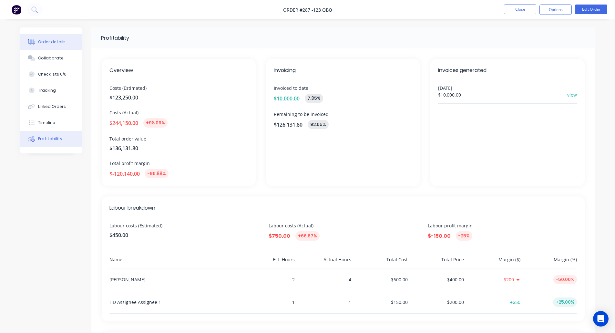
click at [47, 37] on button "Order details" at bounding box center [50, 42] width 61 height 16
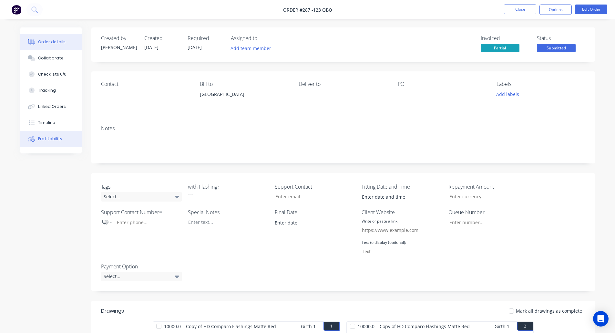
click at [43, 138] on div "Profitability" at bounding box center [50, 139] width 24 height 6
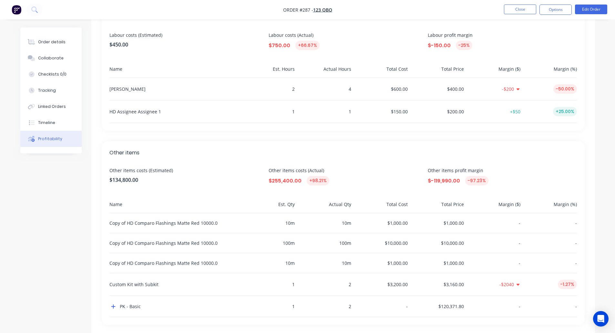
scroll to position [203, 0]
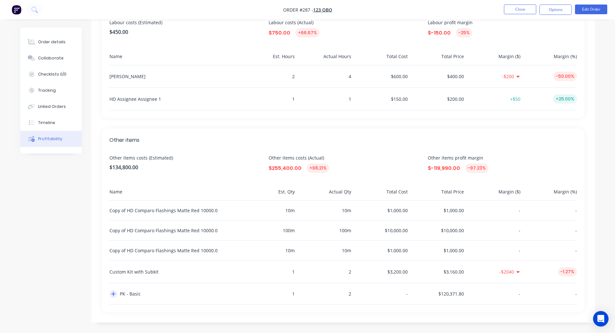
click at [117, 294] on button "button" at bounding box center [113, 294] width 8 height 8
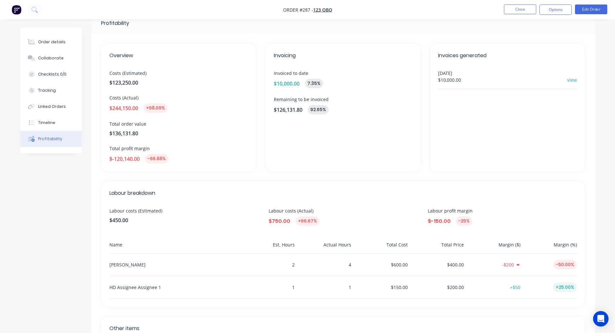
scroll to position [0, 0]
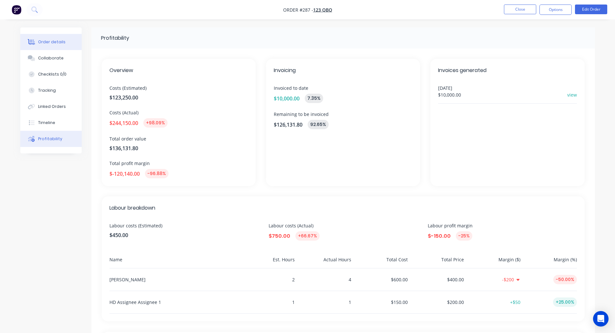
click at [48, 46] on button "Order details" at bounding box center [50, 42] width 61 height 16
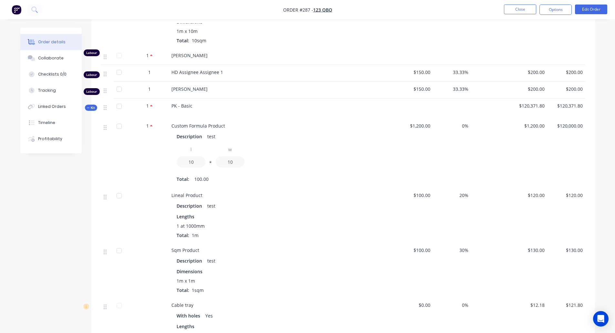
scroll to position [804, 0]
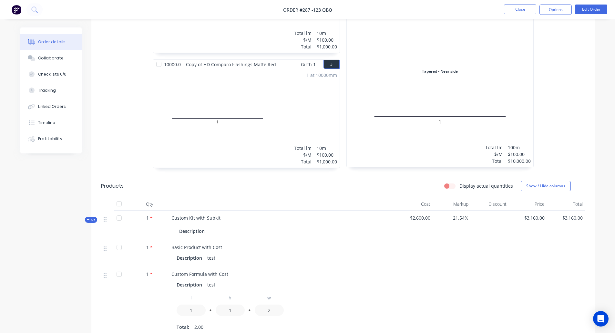
scroll to position [301, 0]
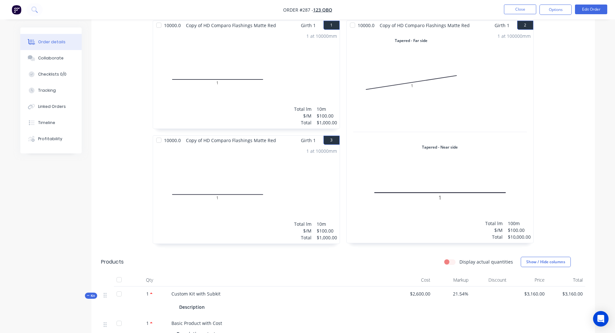
click at [459, 262] on label "Display actual quantities" at bounding box center [486, 261] width 54 height 7
click at [449, 262] on input "Display actual quantities" at bounding box center [446, 261] width 5 height 6
checkbox input "true"
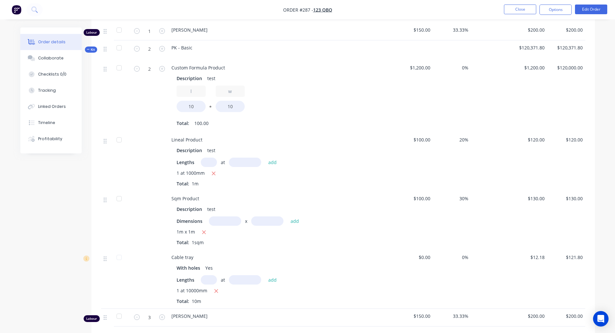
scroll to position [881, 0]
click at [205, 162] on input "text" at bounding box center [209, 162] width 16 height 9
type input "1"
click at [251, 160] on input "text" at bounding box center [245, 162] width 32 height 9
type input "1000"
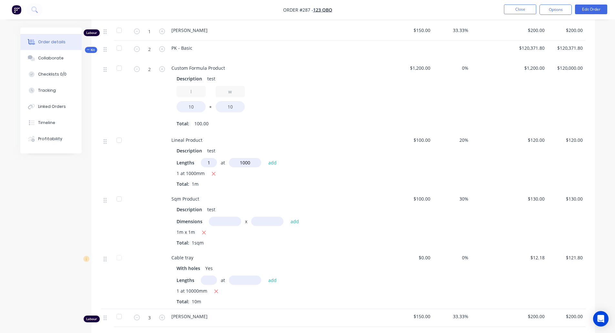
click at [265, 158] on button "add" at bounding box center [272, 162] width 15 height 9
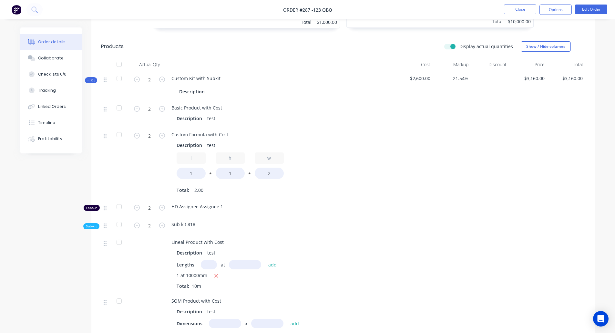
scroll to position [485, 0]
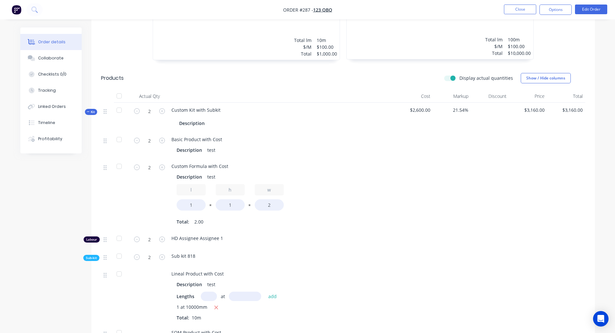
click at [459, 79] on label "Display actual quantities" at bounding box center [486, 78] width 54 height 7
click at [449, 79] on input "Display actual quantities" at bounding box center [446, 78] width 5 height 6
checkbox input "false"
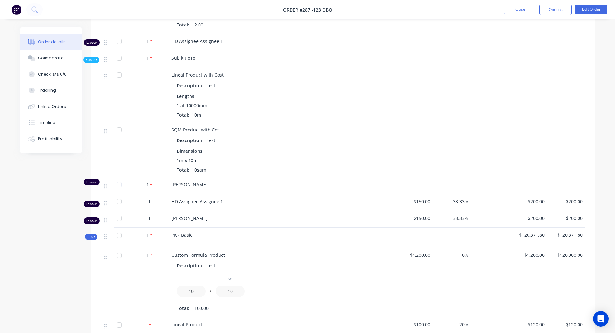
scroll to position [679, 0]
